Goal: Task Accomplishment & Management: Use online tool/utility

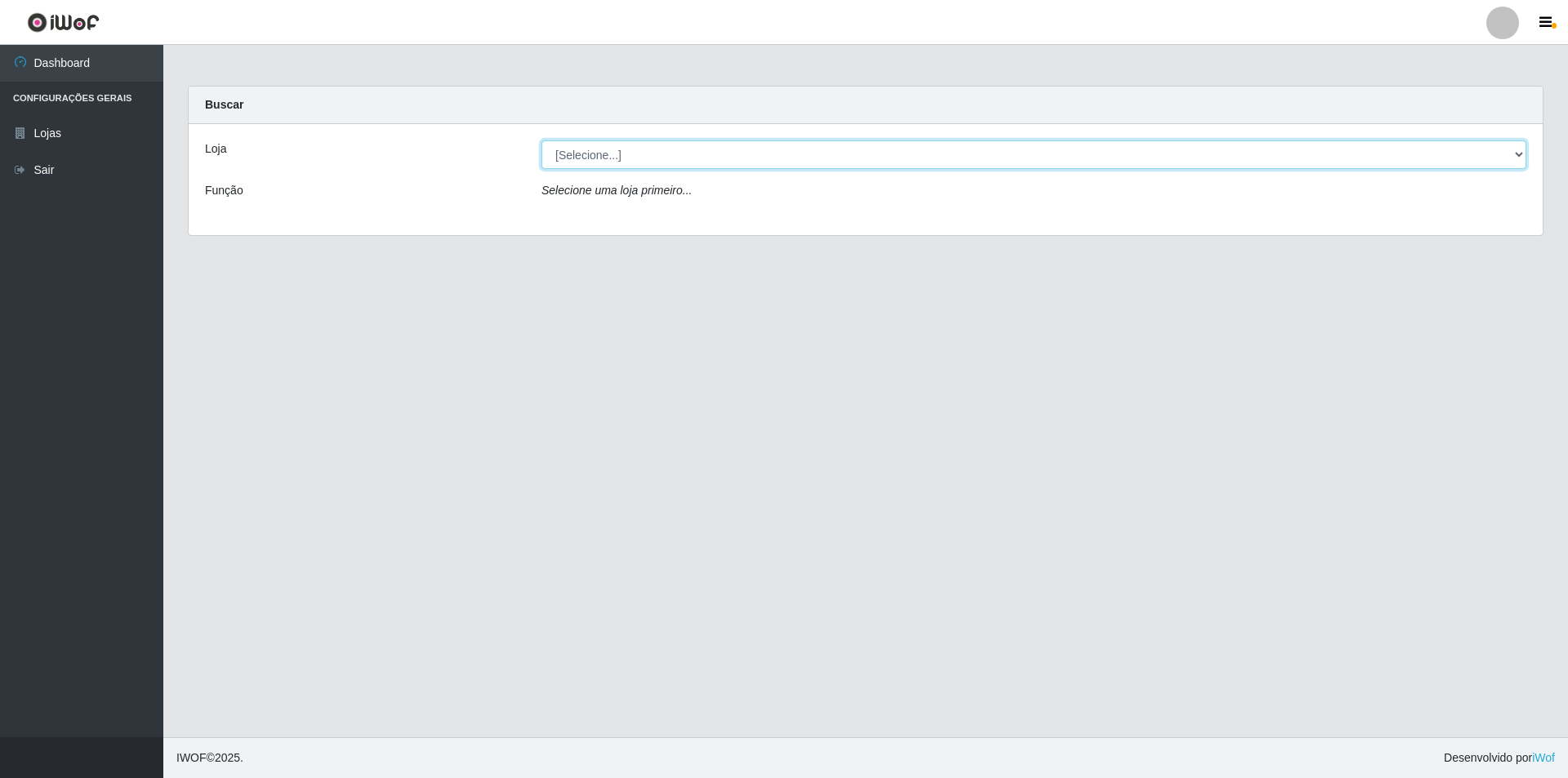
click at [986, 144] on select "[Selecione...] Atacado Vem - Loja 31 [GEOGRAPHIC_DATA]" at bounding box center [1034, 155] width 986 height 29
select select "437"
click at [542, 140] on select "[Selecione...] Atacado Vem - Loja 31 [GEOGRAPHIC_DATA]" at bounding box center [1034, 155] width 986 height 29
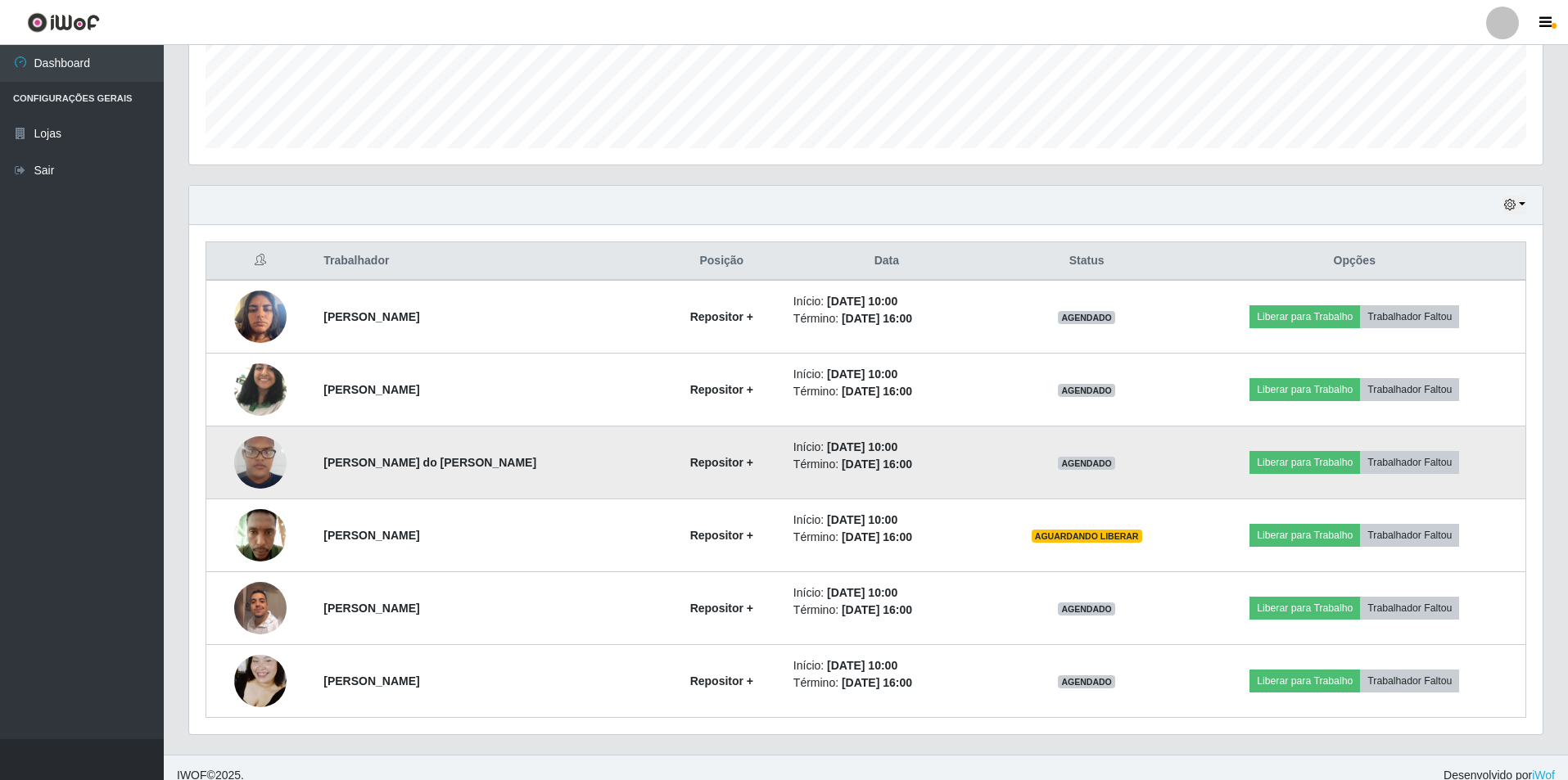
scroll to position [453, 0]
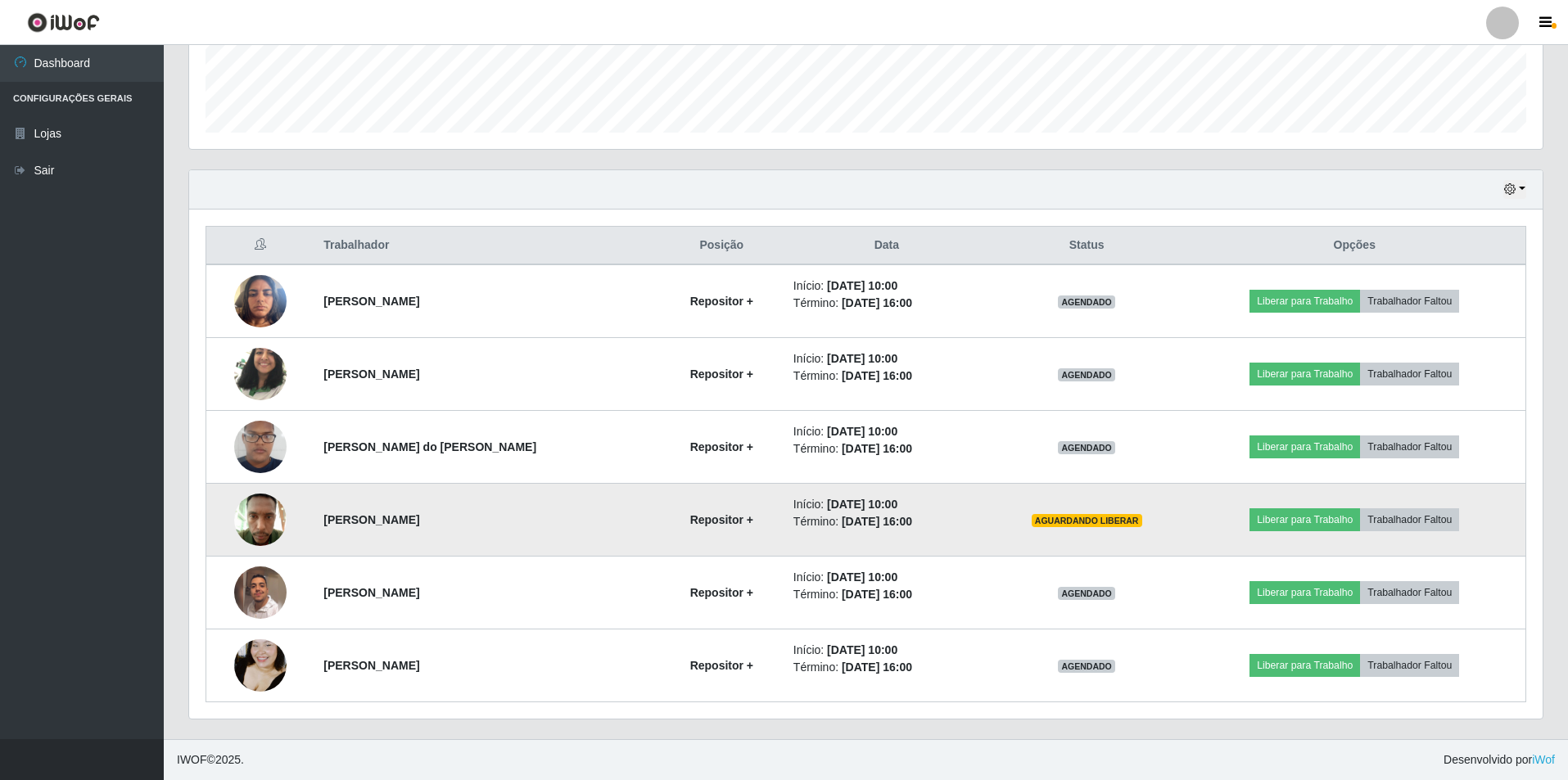
click at [1275, 505] on td "Liberar para Trabalho Trabalhador Faltou" at bounding box center [1355, 520] width 342 height 73
click at [1292, 512] on button "Liberar para Trabalho" at bounding box center [1305, 519] width 111 height 23
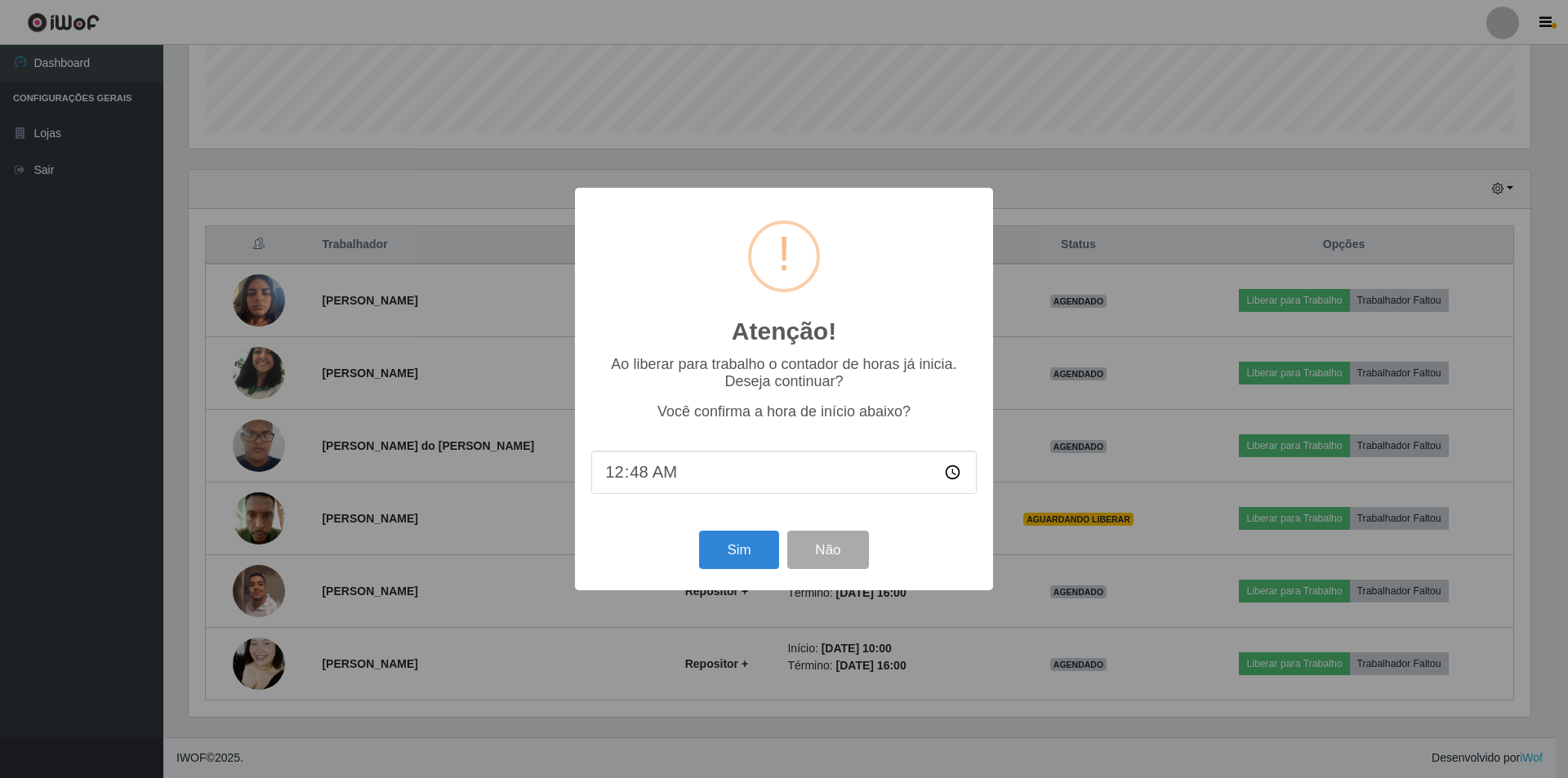
type input "09:48"
click at [736, 550] on button "Sim" at bounding box center [738, 550] width 79 height 38
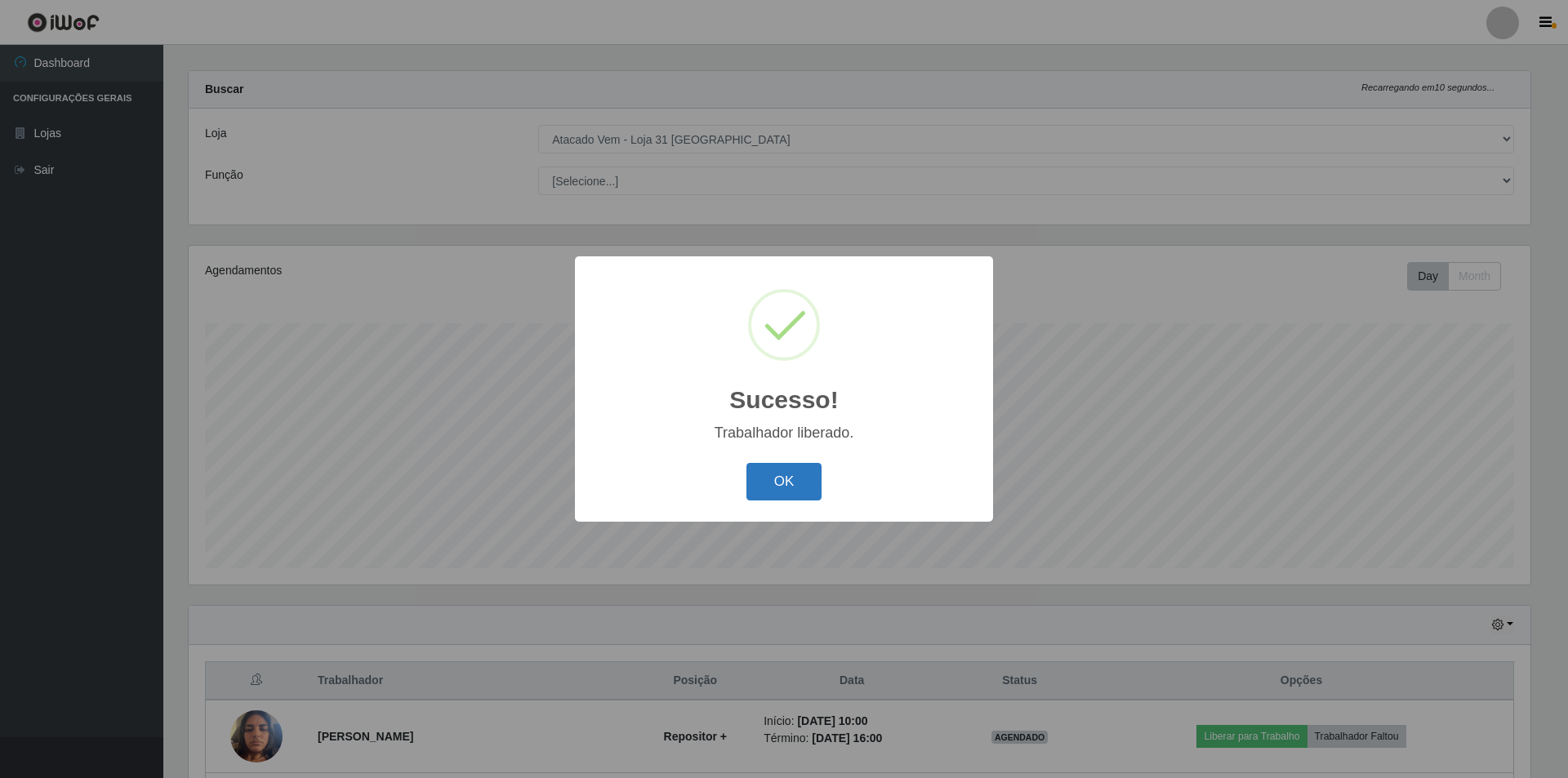
click at [779, 467] on button "OK" at bounding box center [784, 482] width 76 height 38
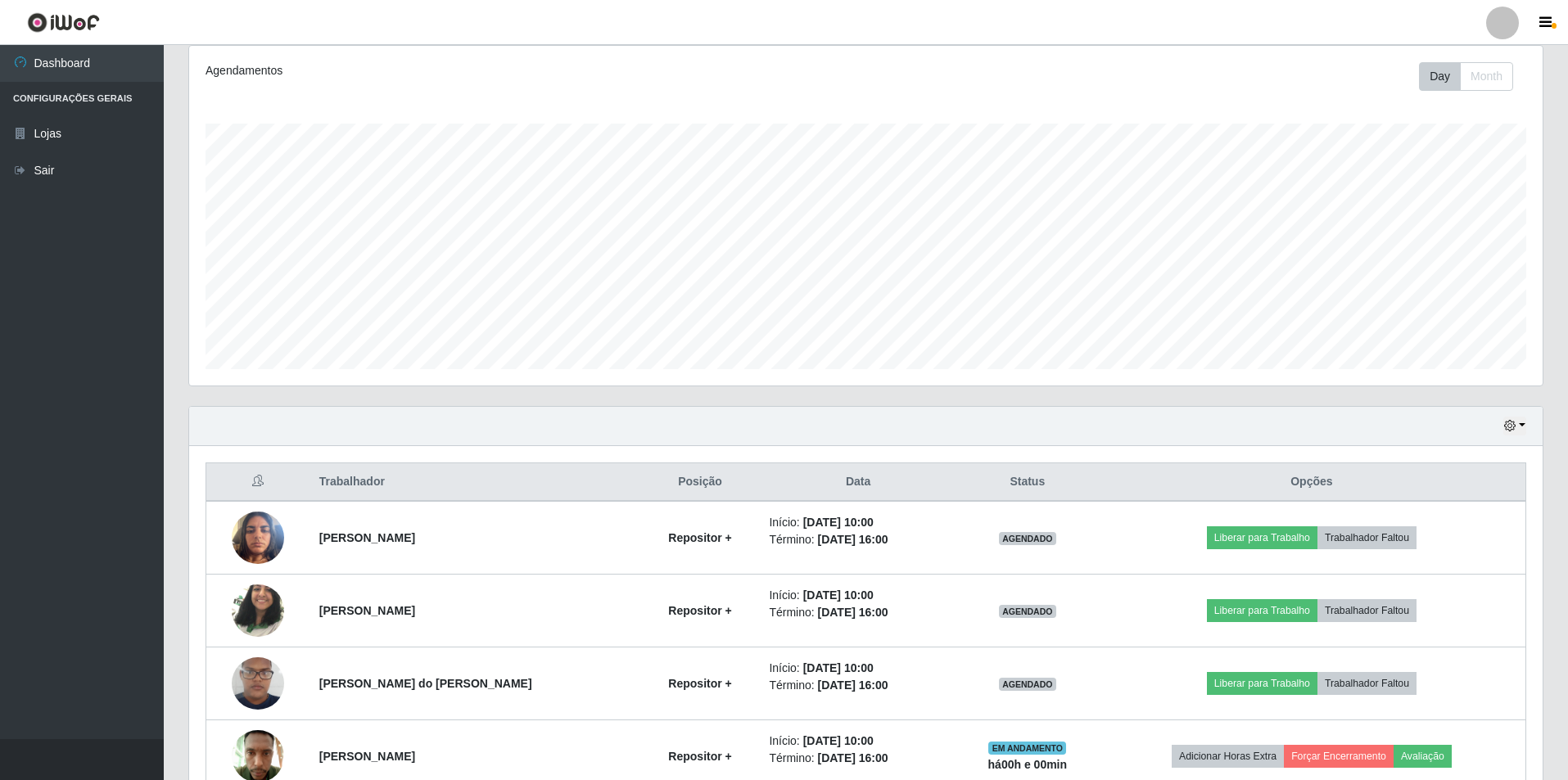
scroll to position [340, 1354]
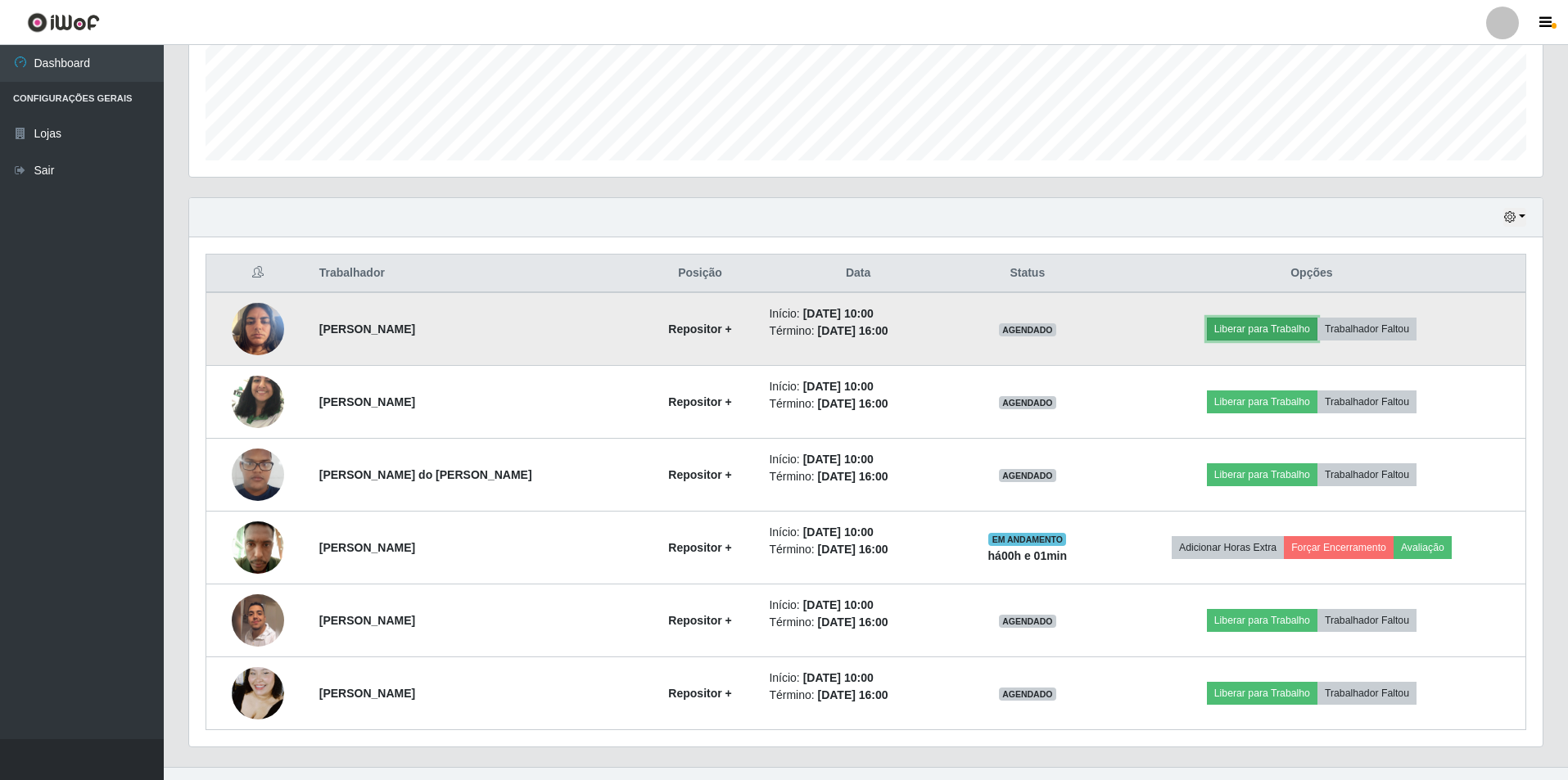
click at [1297, 323] on button "Liberar para Trabalho" at bounding box center [1262, 329] width 111 height 23
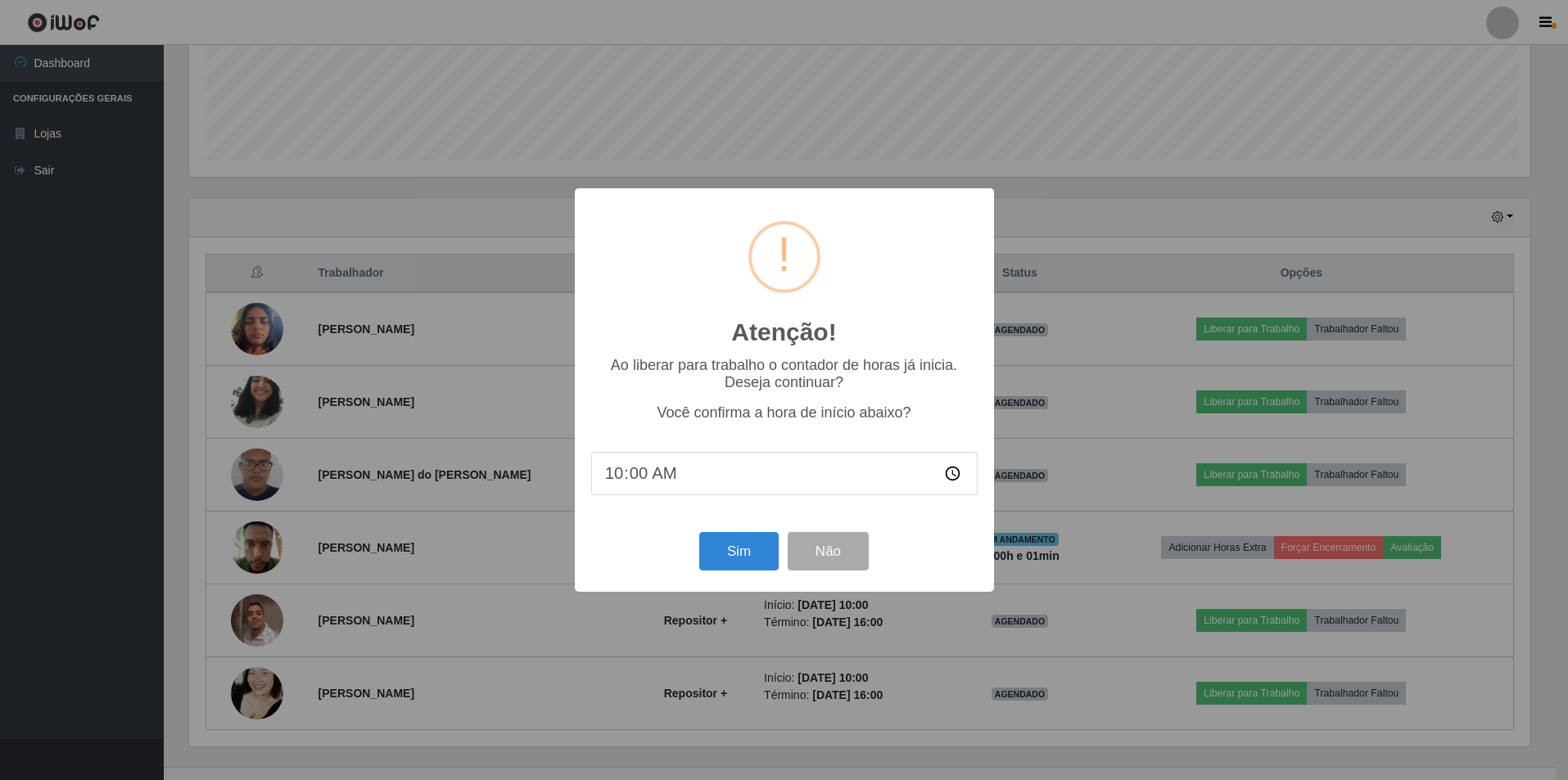
scroll to position [340, 1346]
click at [752, 559] on button "Sim" at bounding box center [740, 551] width 79 height 38
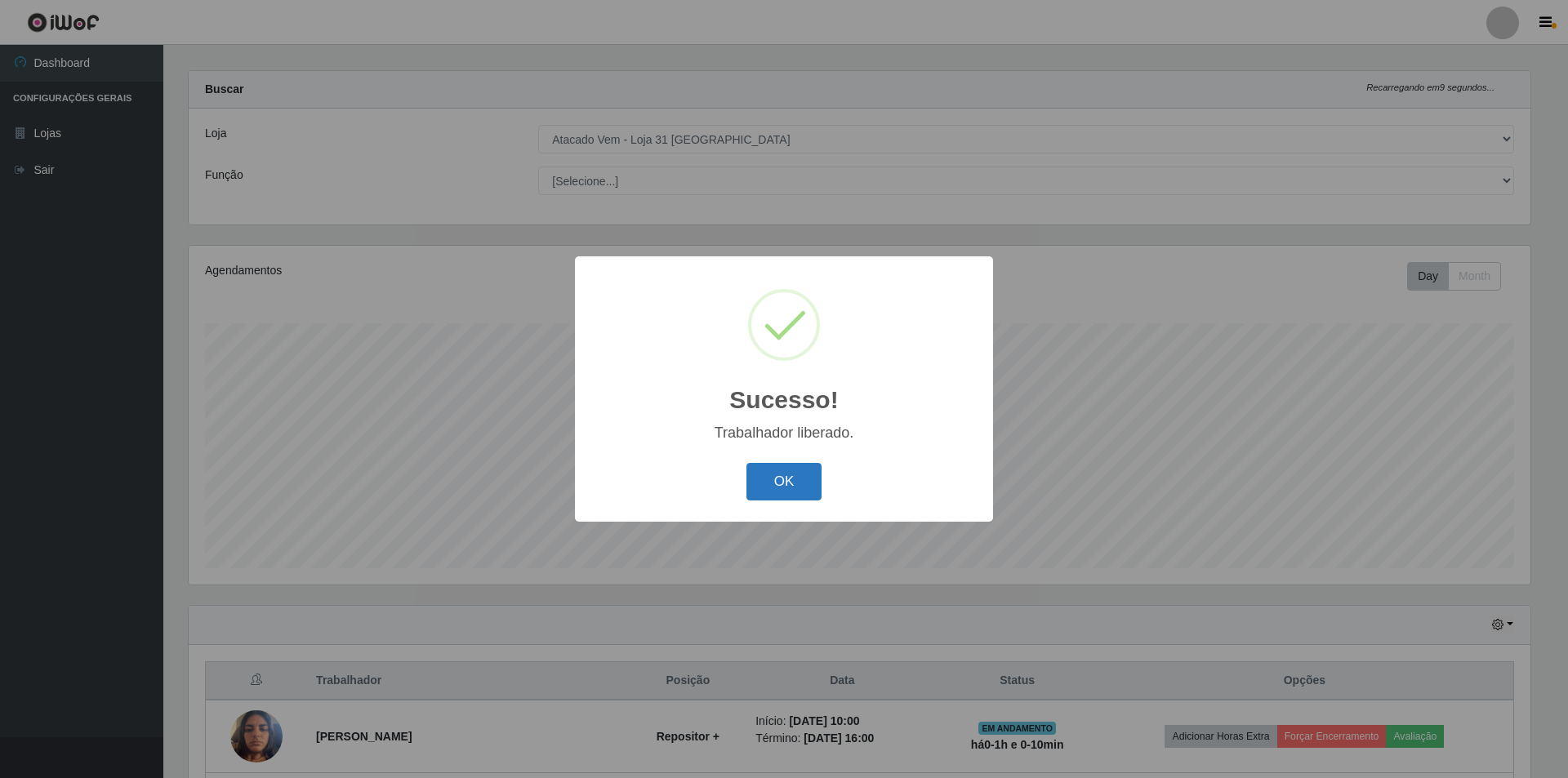
click at [779, 478] on button "OK" at bounding box center [784, 482] width 76 height 38
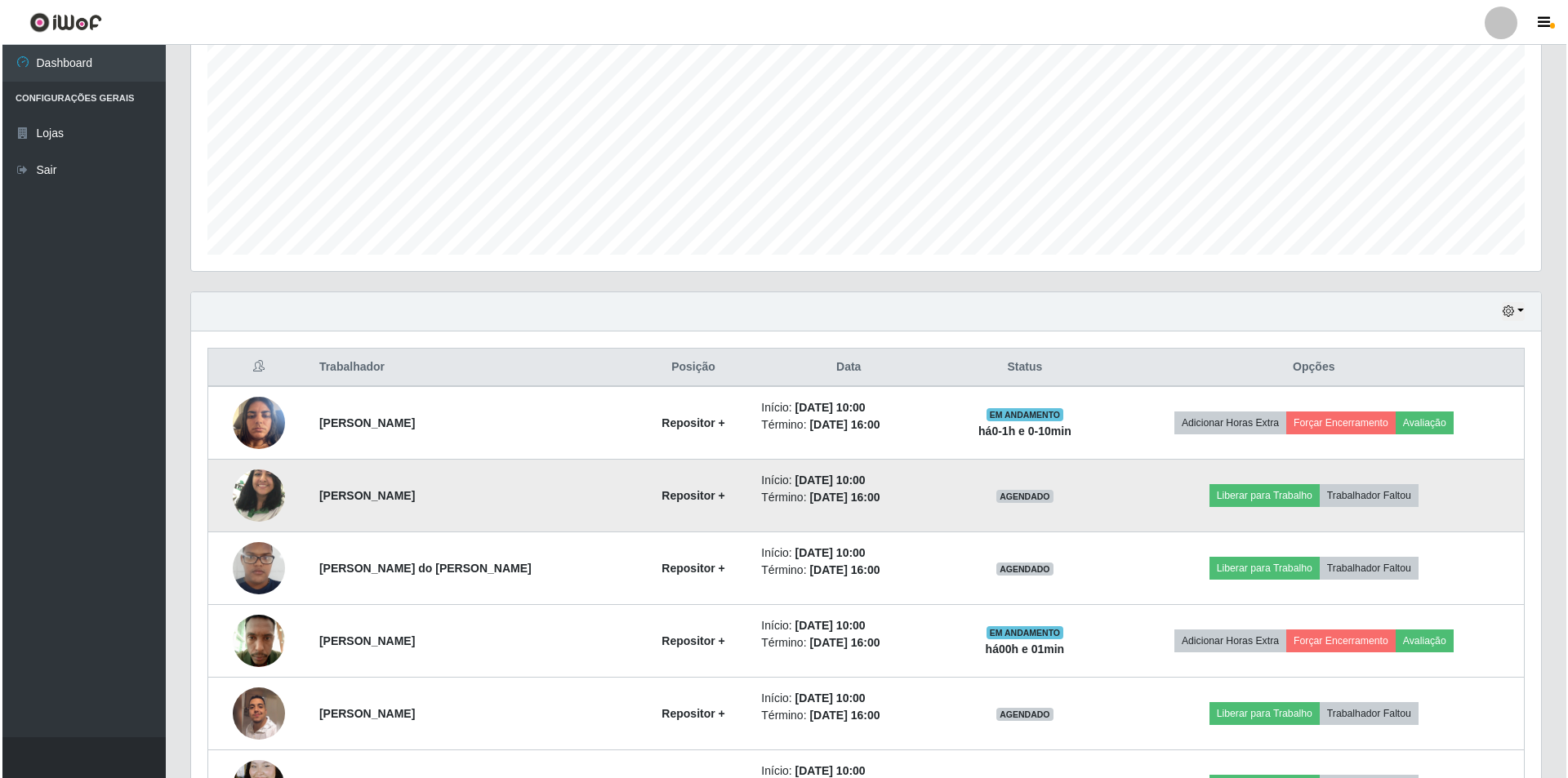
scroll to position [424, 0]
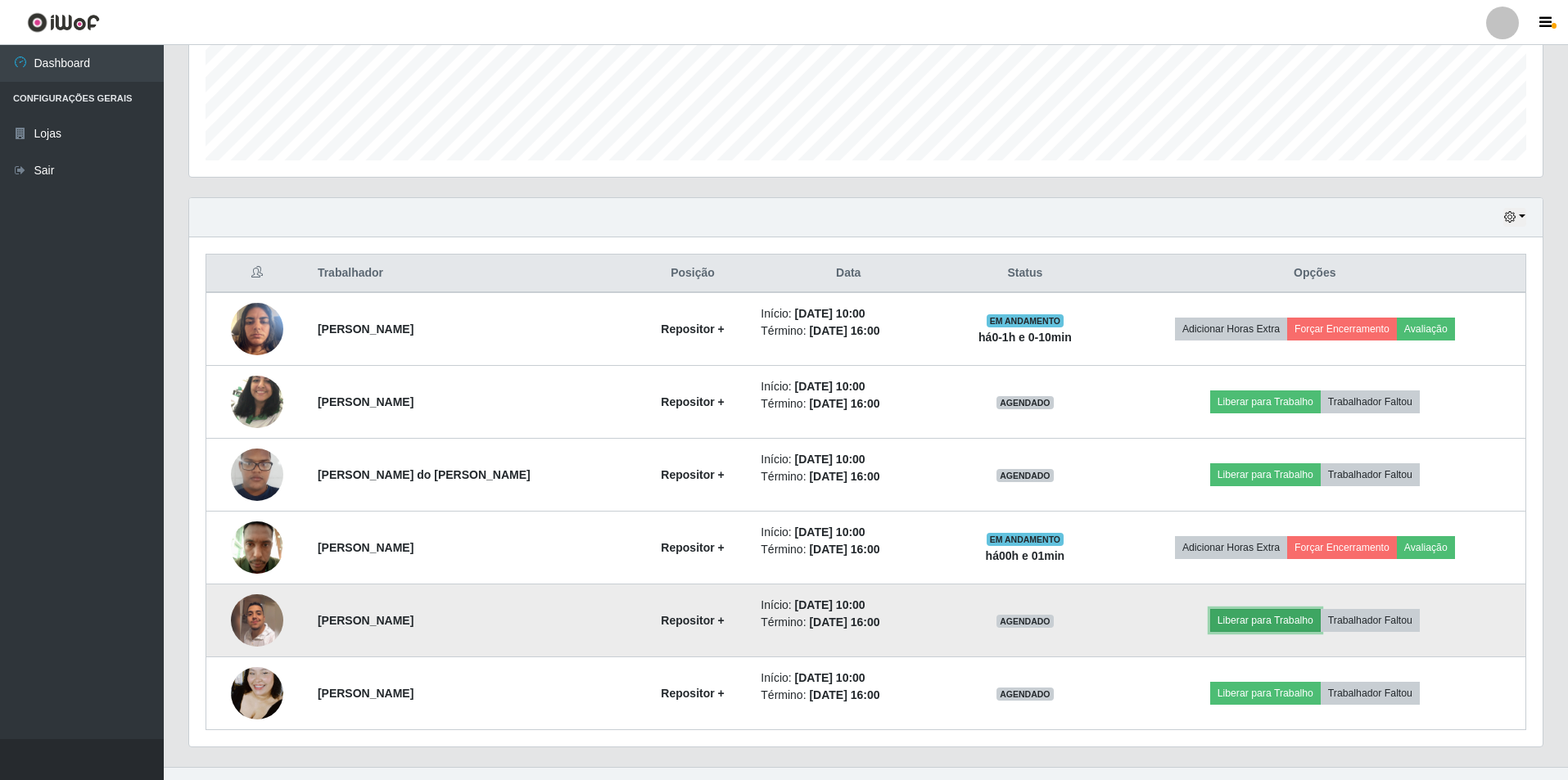
click at [1276, 609] on button "Liberar para Trabalho" at bounding box center [1266, 620] width 111 height 23
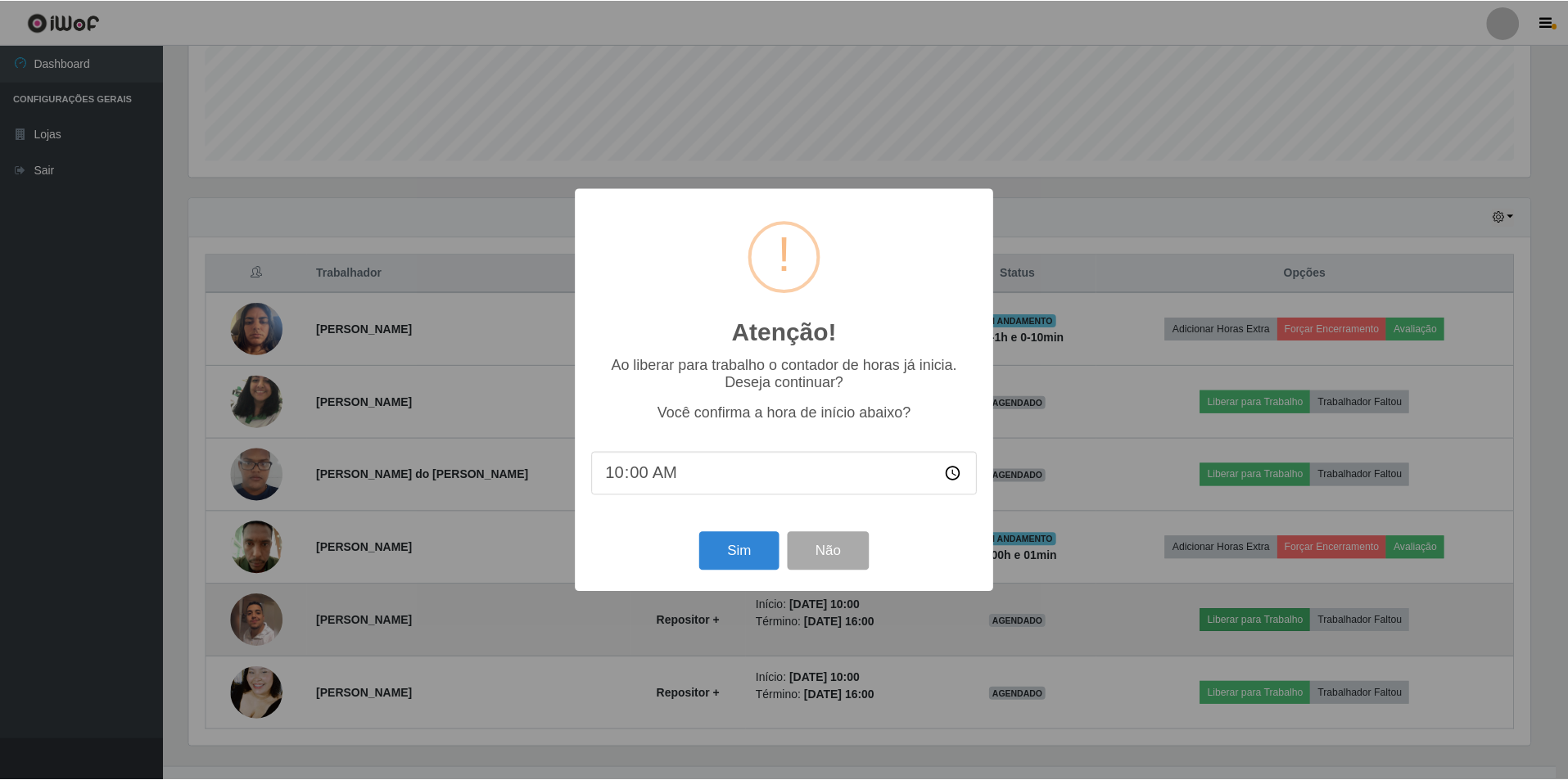
scroll to position [340, 1346]
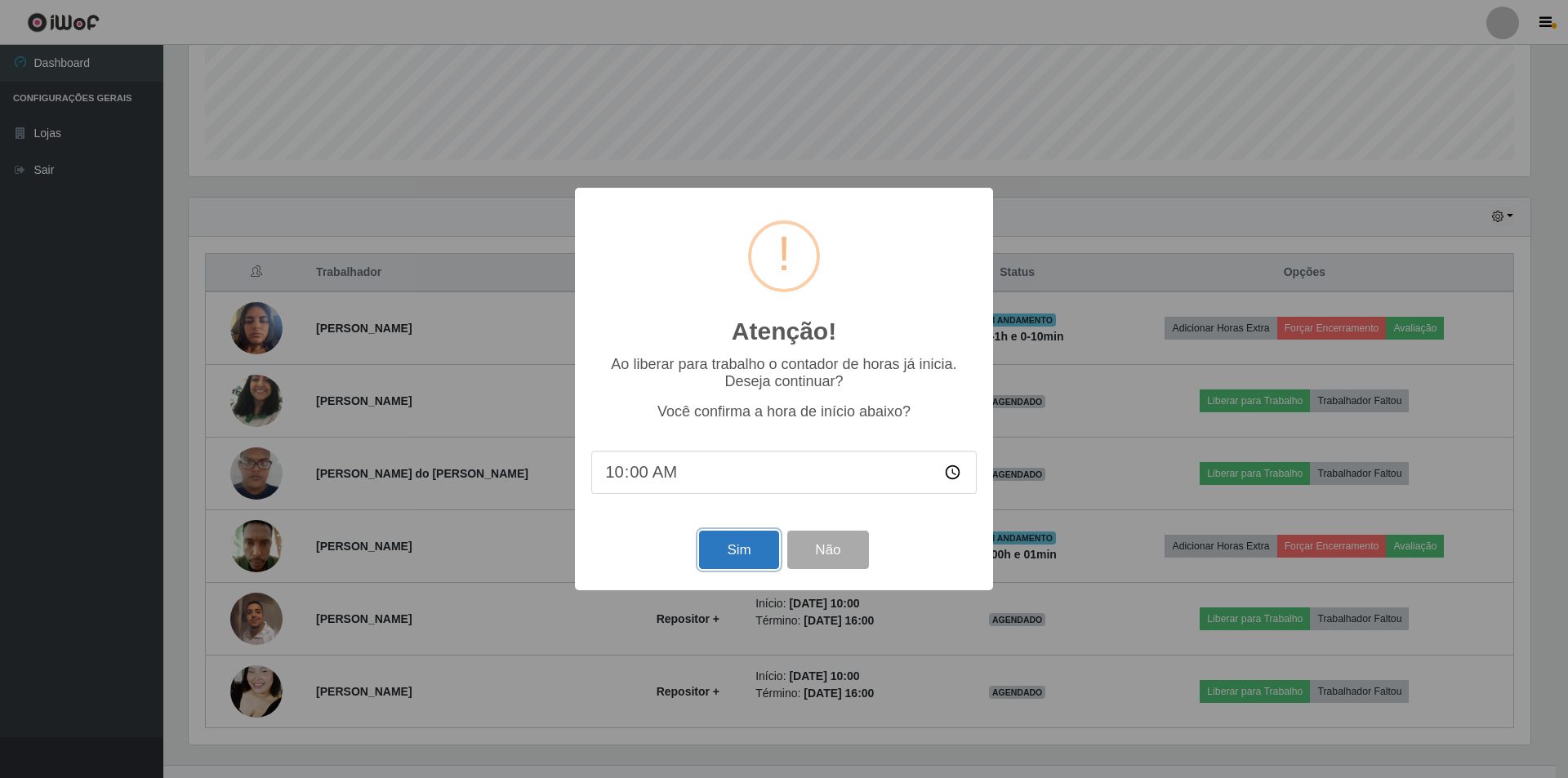
click at [738, 552] on button "Sim" at bounding box center [738, 550] width 79 height 38
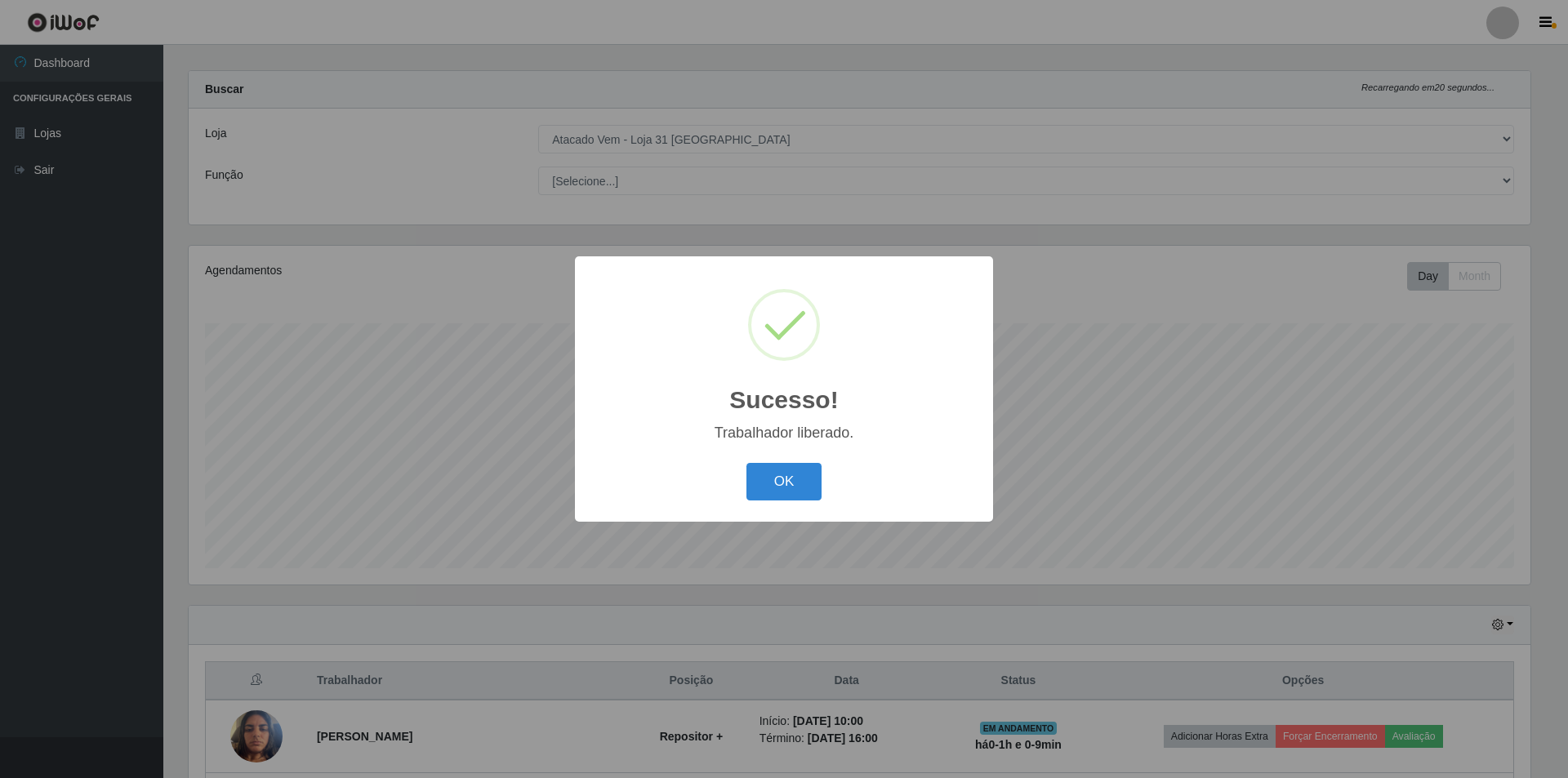
click at [746, 463] on button "OK" at bounding box center [784, 482] width 76 height 38
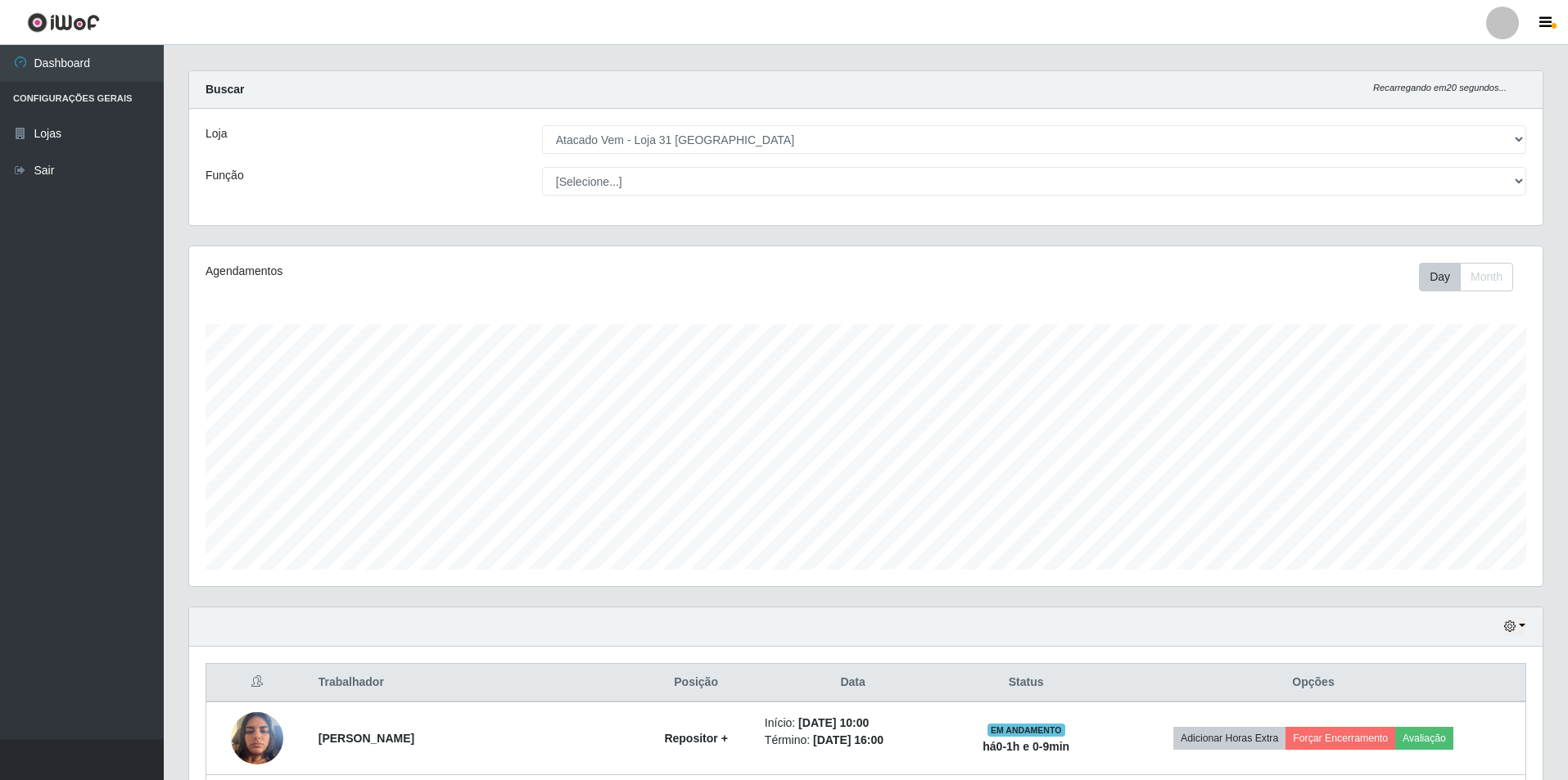
scroll to position [425, 0]
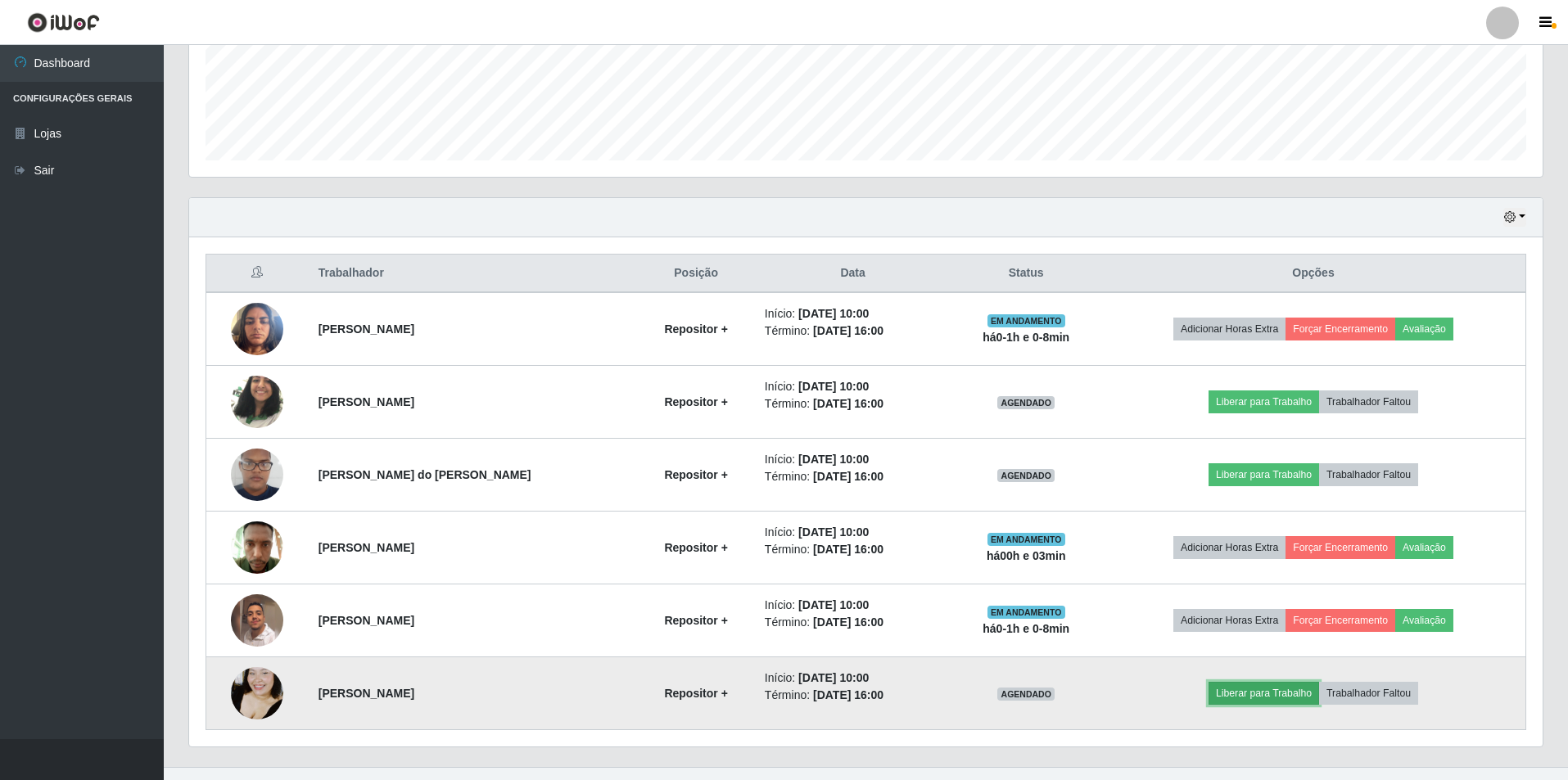
click at [1263, 684] on button "Liberar para Trabalho" at bounding box center [1264, 693] width 111 height 23
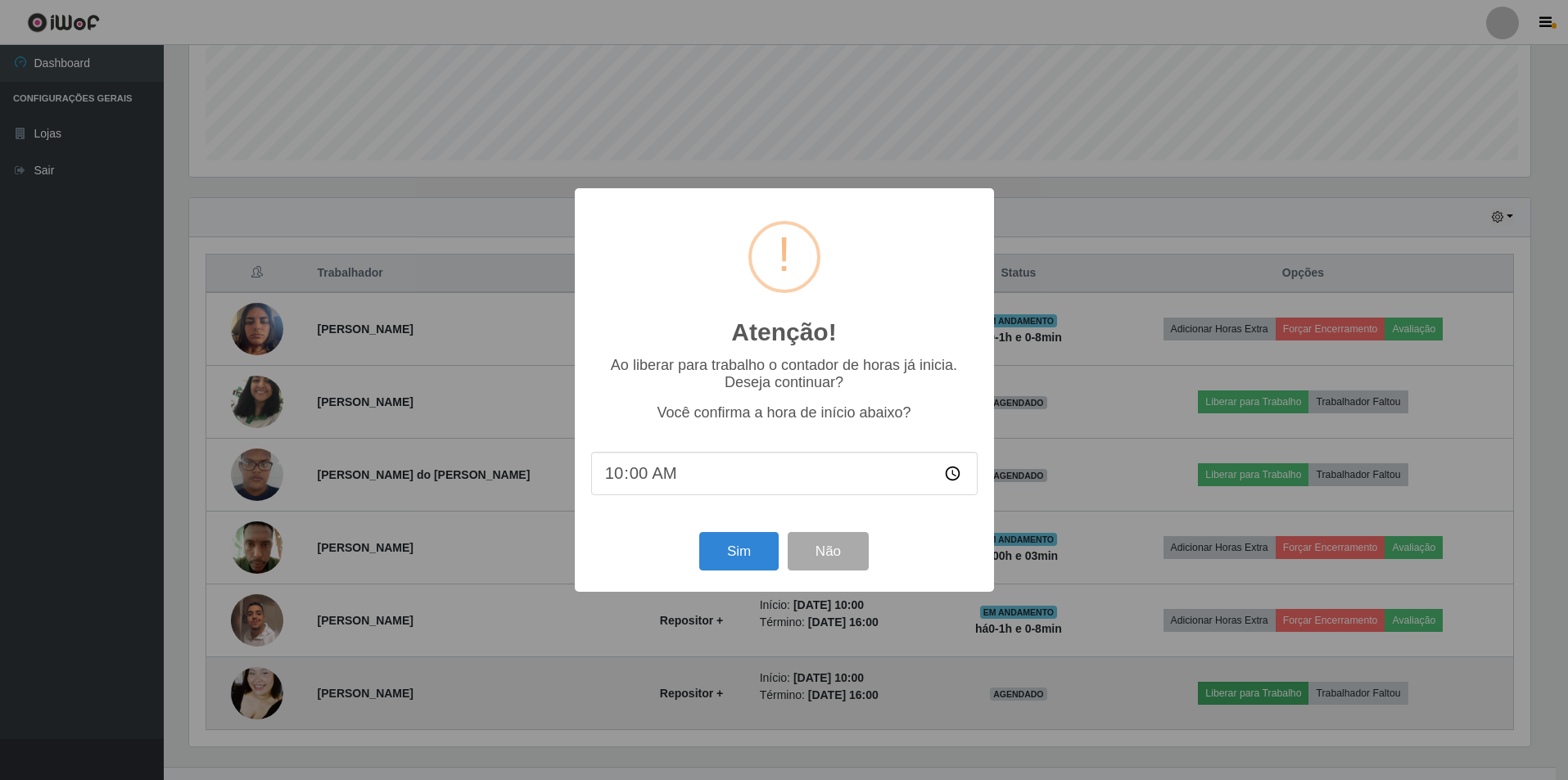
scroll to position [340, 1346]
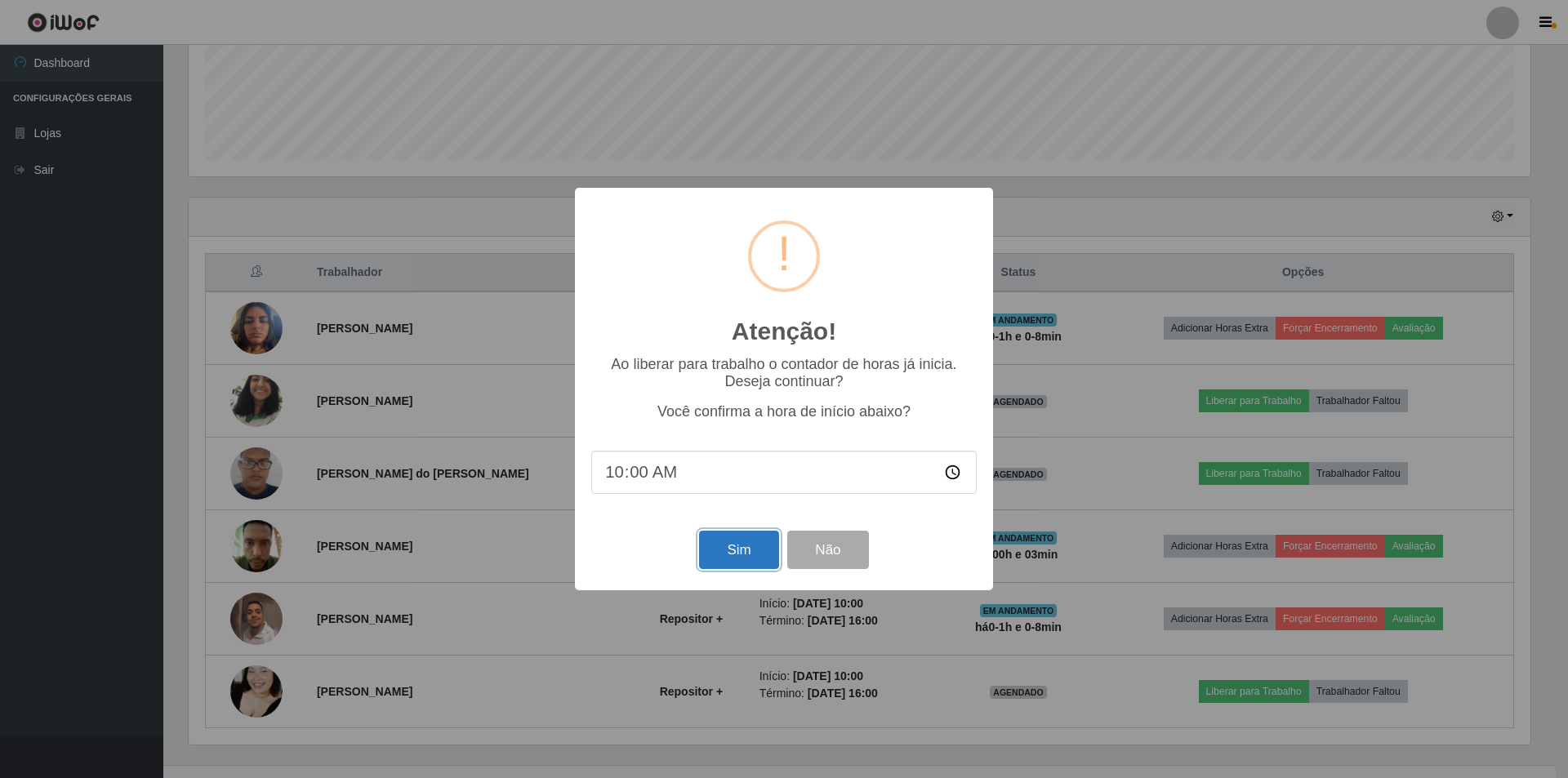
click at [740, 553] on button "Sim" at bounding box center [738, 550] width 79 height 38
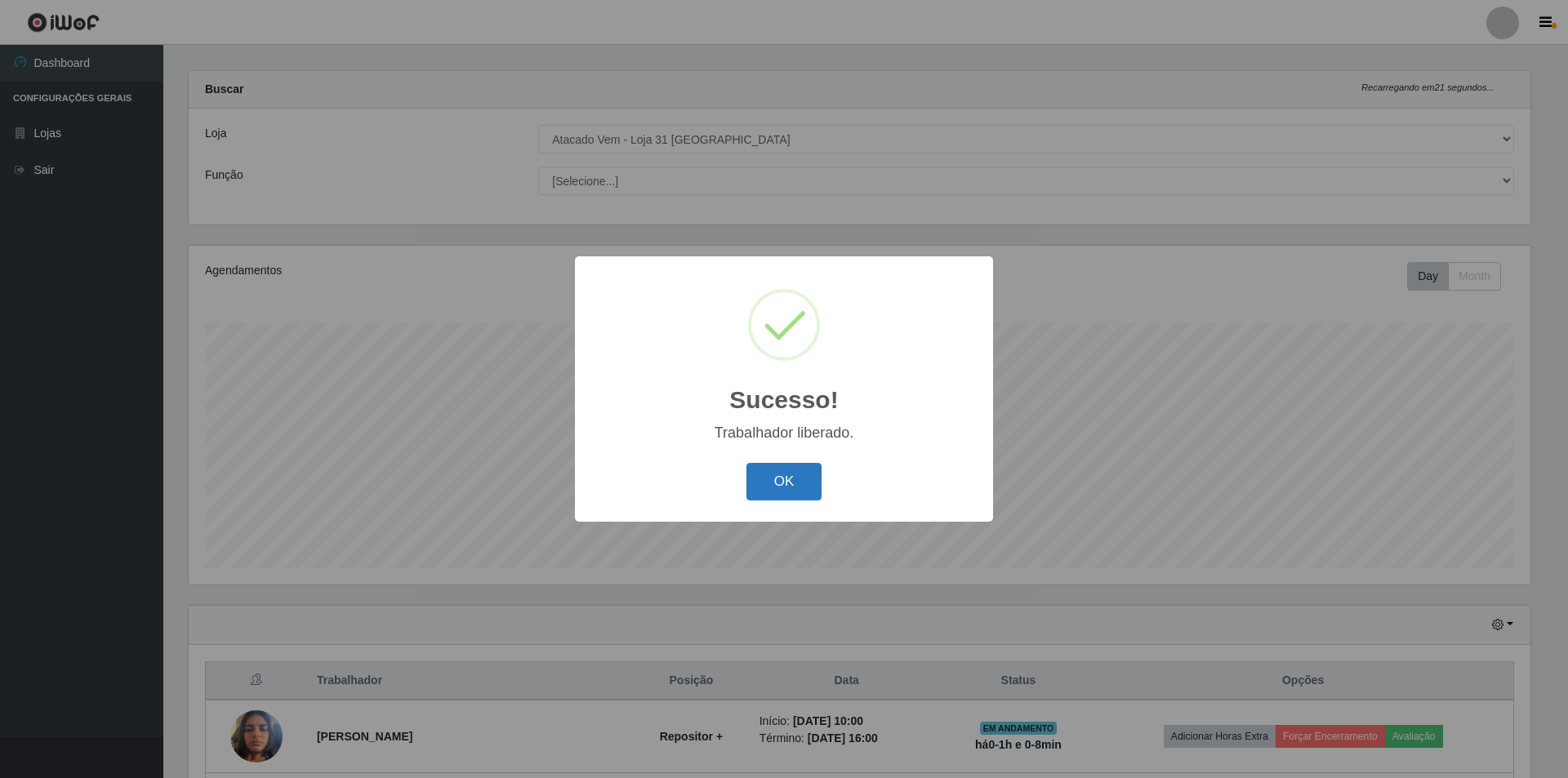
click at [789, 470] on button "OK" at bounding box center [784, 482] width 76 height 38
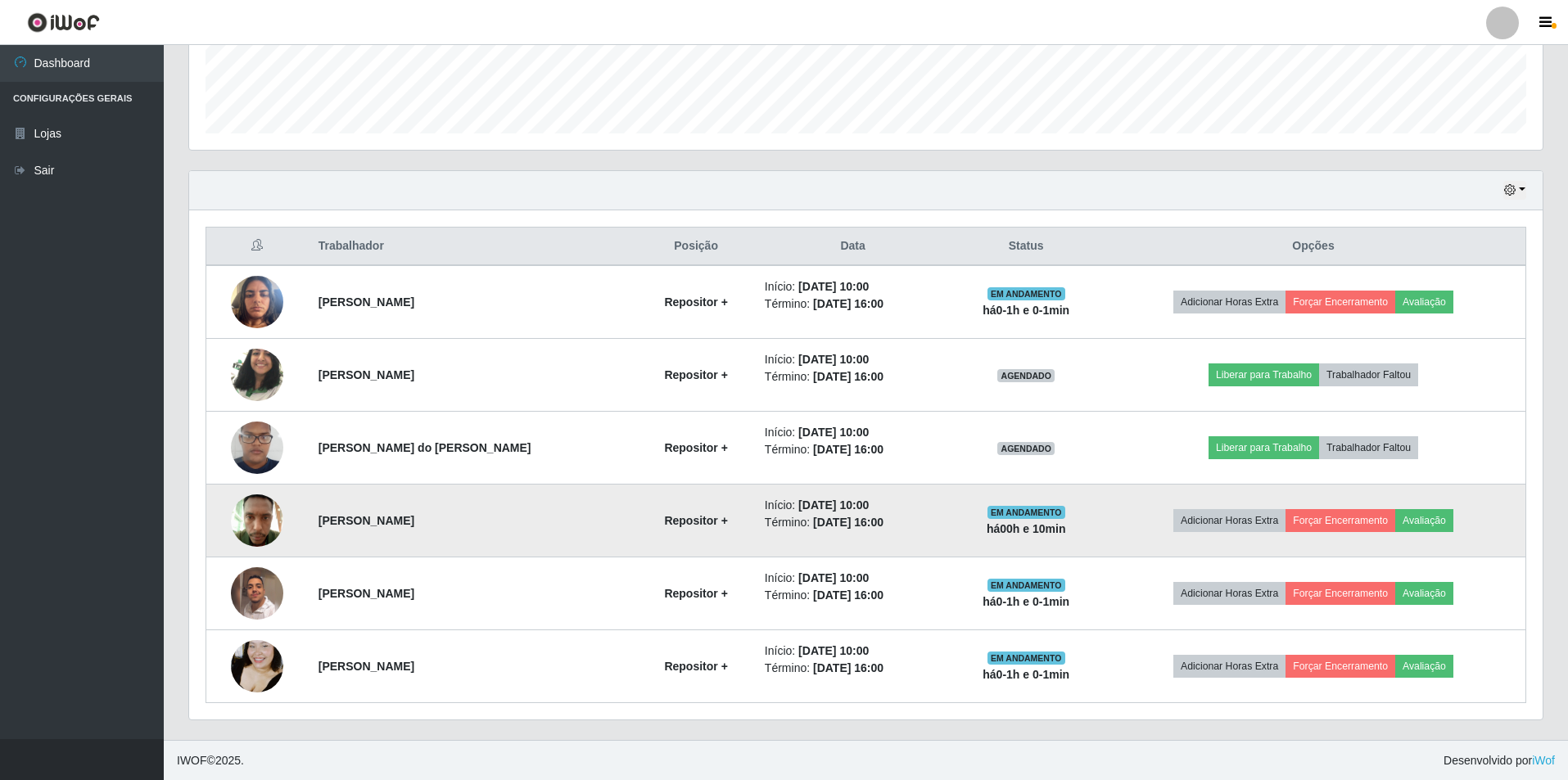
scroll to position [453, 0]
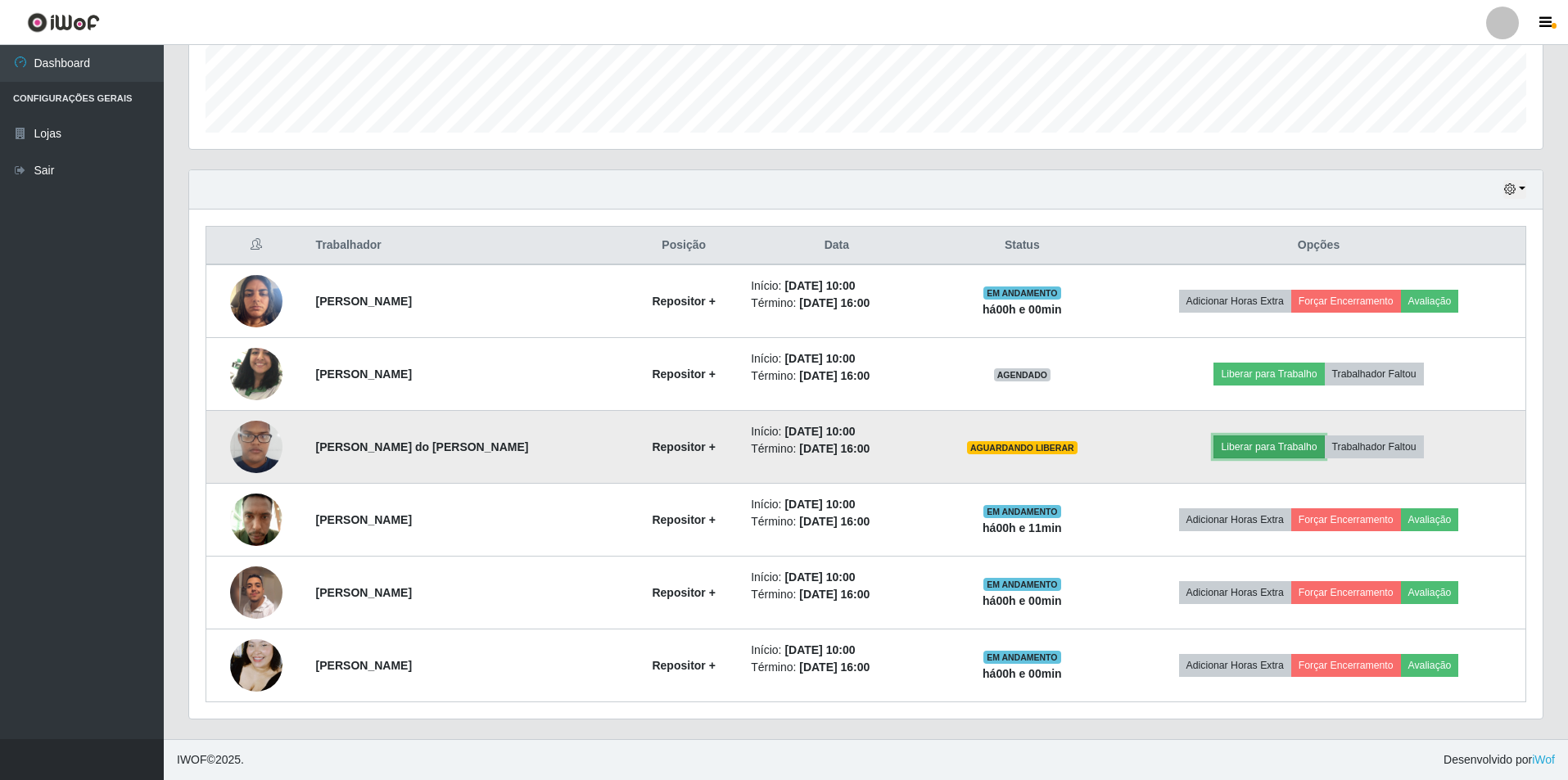
click at [1262, 442] on button "Liberar para Trabalho" at bounding box center [1268, 447] width 111 height 23
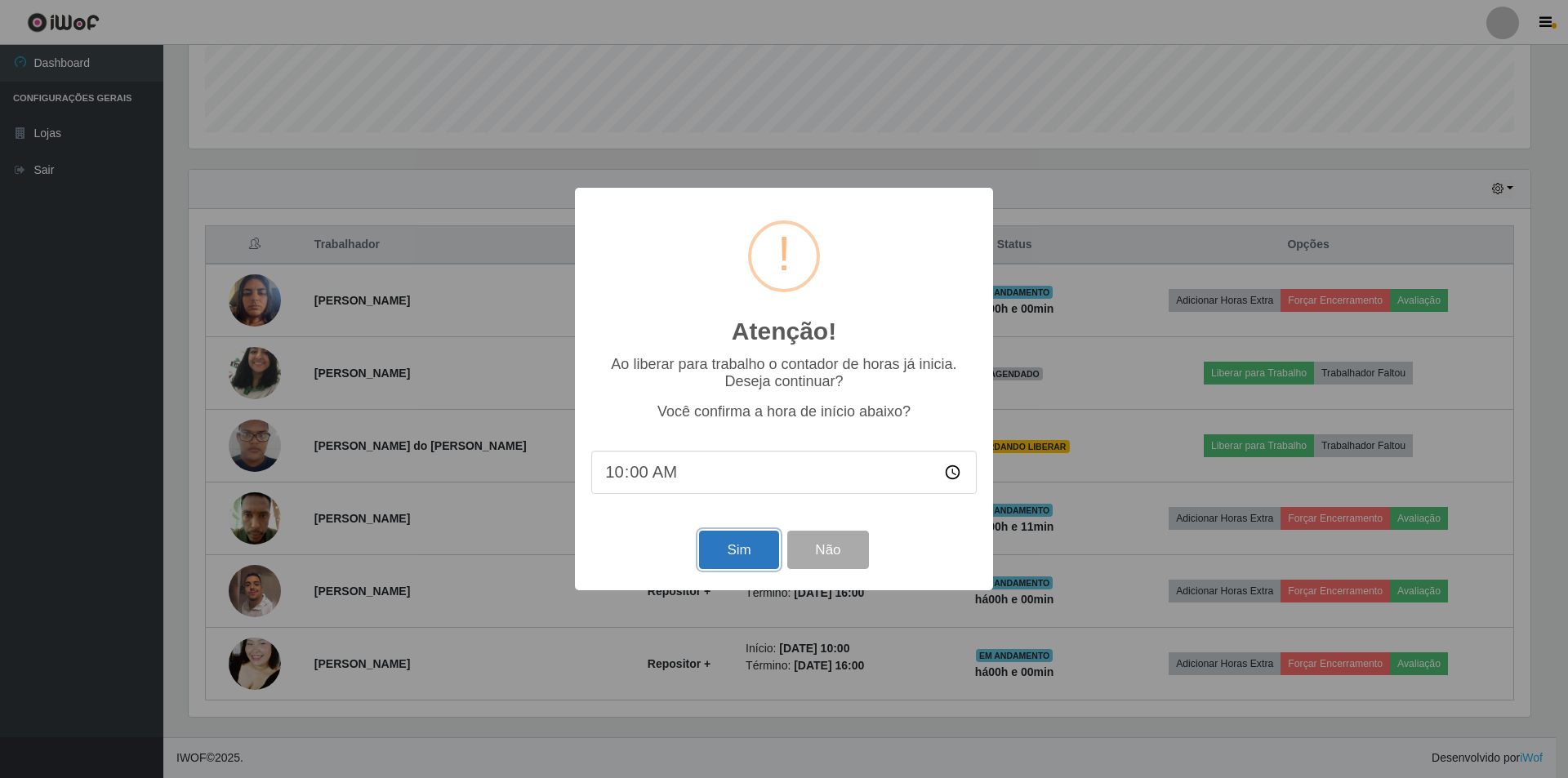
click at [747, 557] on button "Sim" at bounding box center [738, 550] width 79 height 38
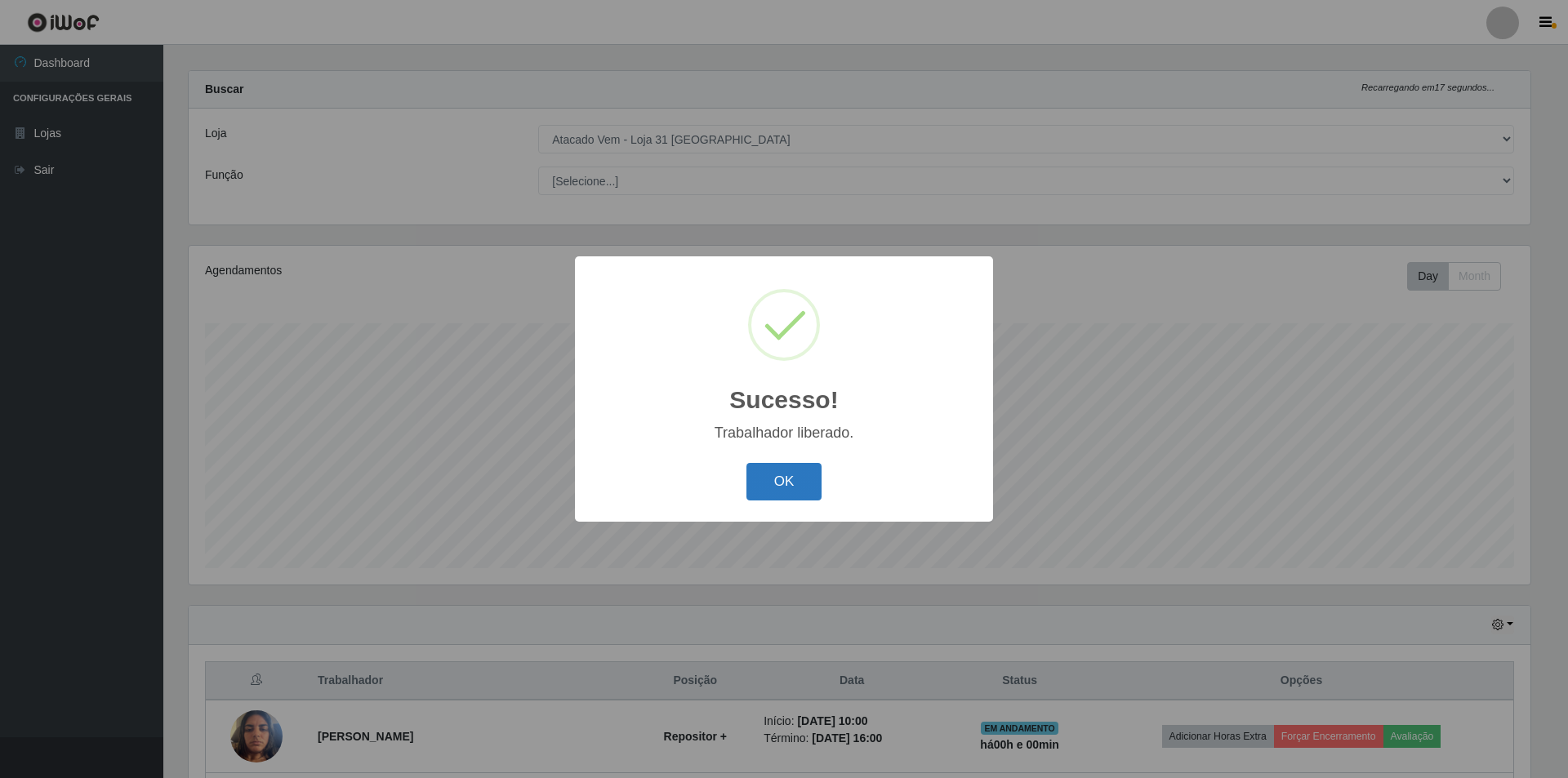
click at [781, 486] on button "OK" at bounding box center [784, 482] width 76 height 38
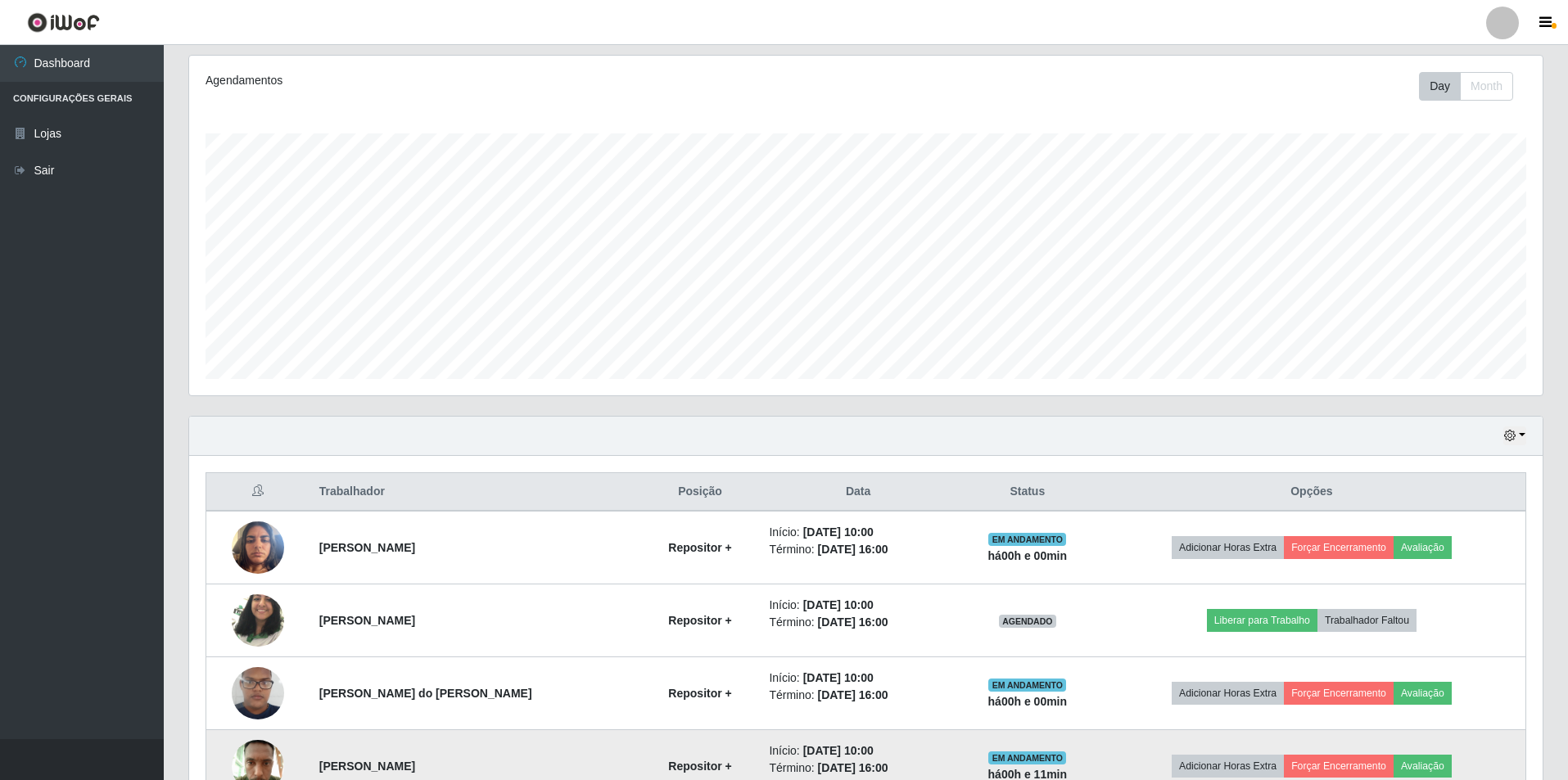
scroll to position [425, 0]
